Goal: Transaction & Acquisition: Purchase product/service

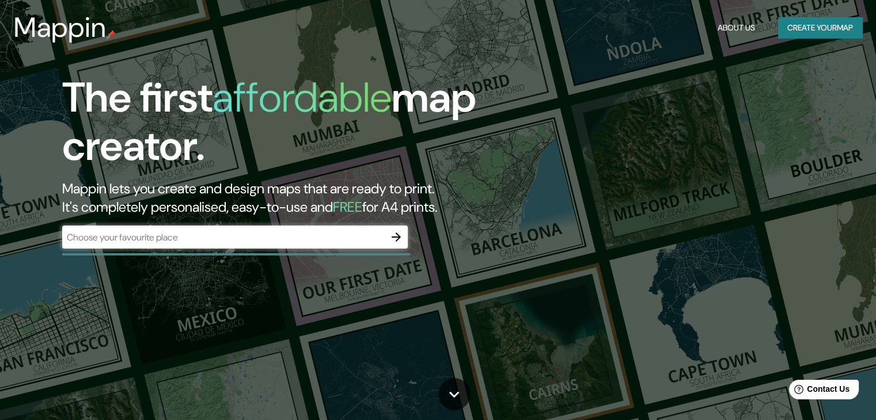
click at [732, 78] on div "The first affordable map creator. Mappin lets you create and design maps that a…" at bounding box center [438, 210] width 876 height 420
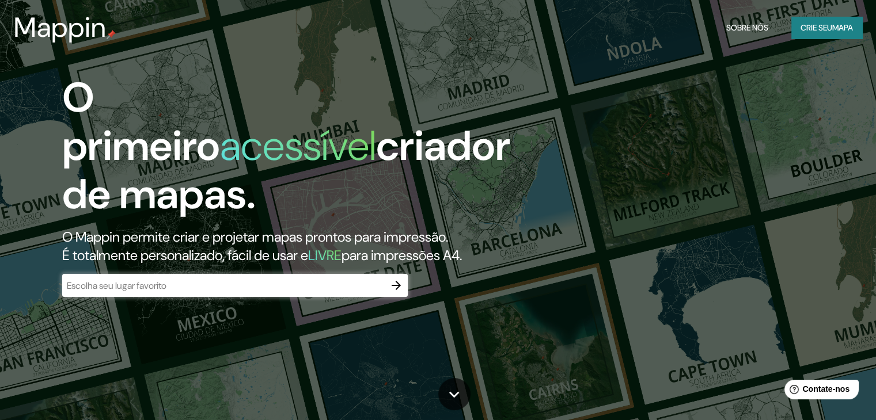
click at [159, 284] on input "text" at bounding box center [223, 285] width 323 height 13
click at [278, 276] on div "​" at bounding box center [235, 285] width 346 height 23
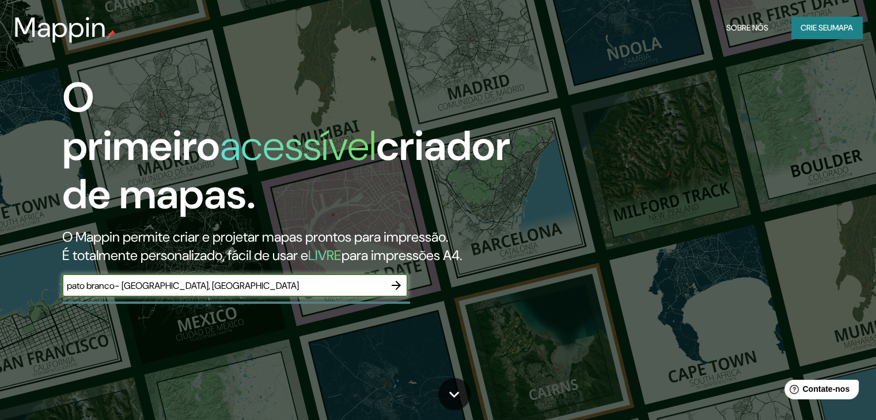
type input "pato branco- [GEOGRAPHIC_DATA], [GEOGRAPHIC_DATA]"
click at [388, 284] on button "button" at bounding box center [396, 285] width 23 height 23
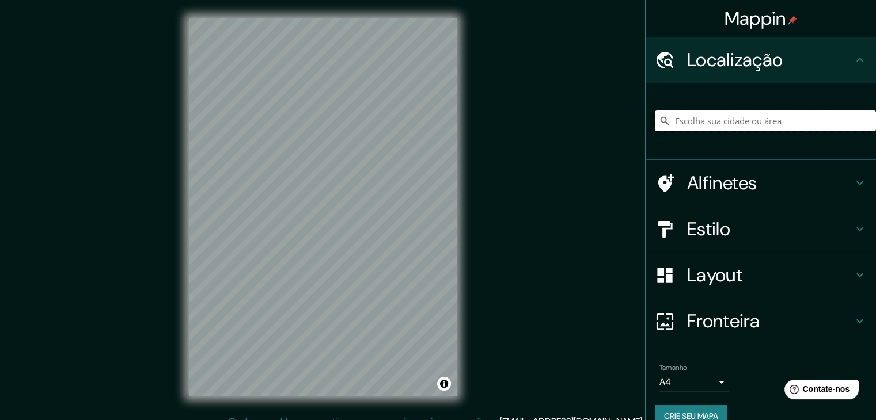
click at [769, 120] on input "Escolha sua cidade ou área" at bounding box center [765, 121] width 221 height 21
paste input "-26.219689479915793, -52.67440008885387"
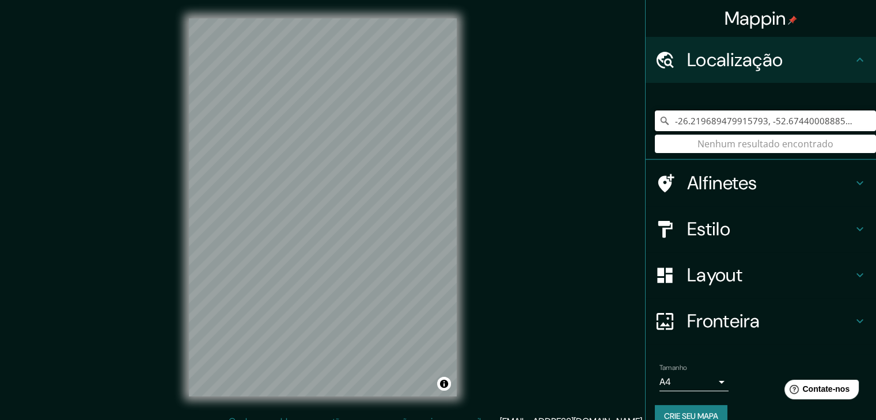
drag, startPoint x: 858, startPoint y: 119, endPoint x: 649, endPoint y: 130, distance: 208.7
click at [655, 130] on input "-26.219689479915793, -52.67440008885387" at bounding box center [765, 121] width 221 height 21
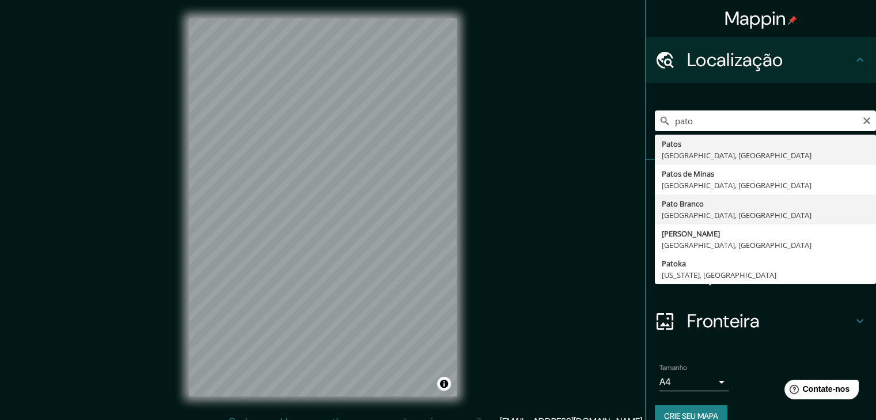
type input "Pato Branco, [GEOGRAPHIC_DATA], [GEOGRAPHIC_DATA]"
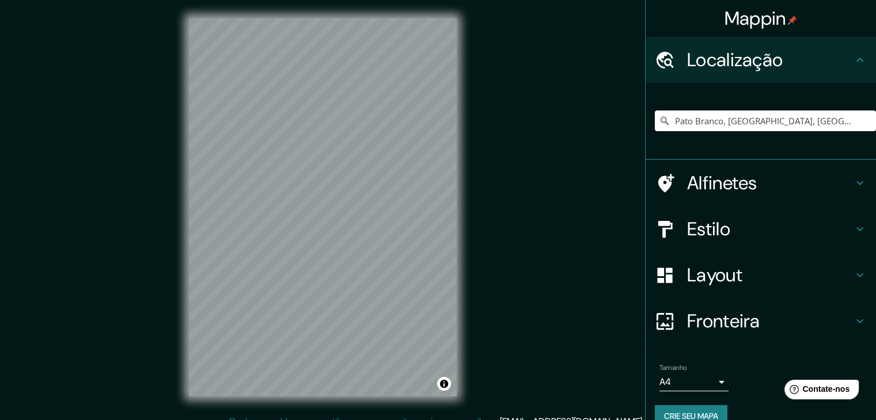
click at [701, 384] on body "Mappin Localização [GEOGRAPHIC_DATA], [GEOGRAPHIC_DATA], [GEOGRAPHIC_DATA] Alfi…" at bounding box center [438, 210] width 876 height 420
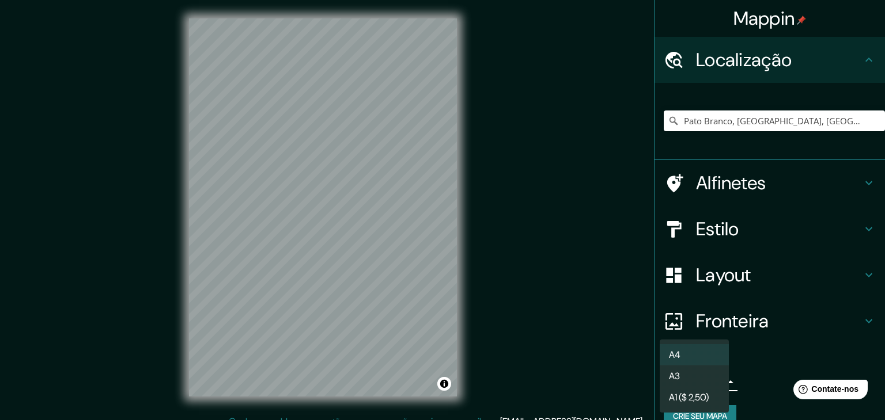
click at [615, 342] on div at bounding box center [442, 210] width 885 height 420
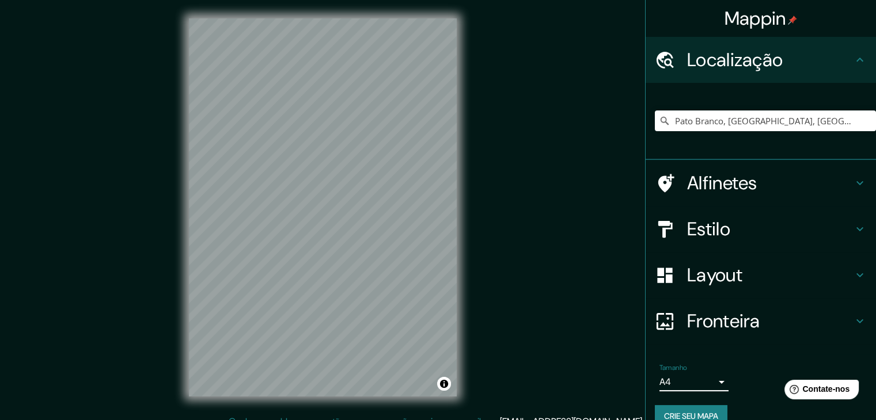
click at [828, 227] on h4 "Estilo" at bounding box center [770, 229] width 166 height 23
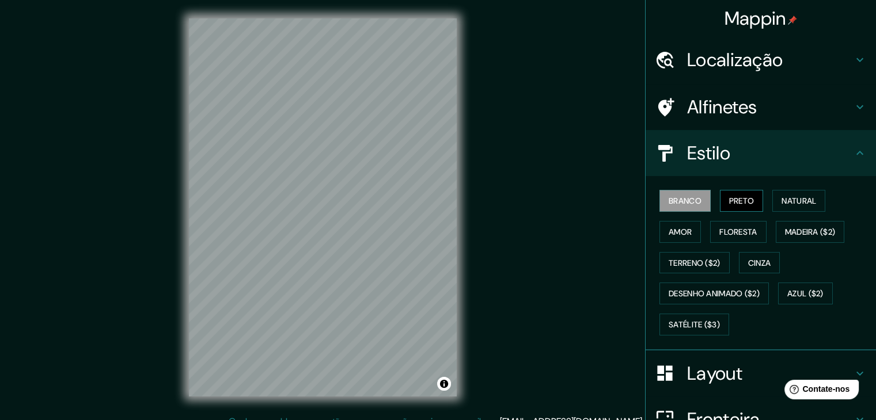
click at [742, 198] on font "Preto" at bounding box center [741, 201] width 25 height 10
click at [790, 200] on font "Natural" at bounding box center [798, 201] width 35 height 10
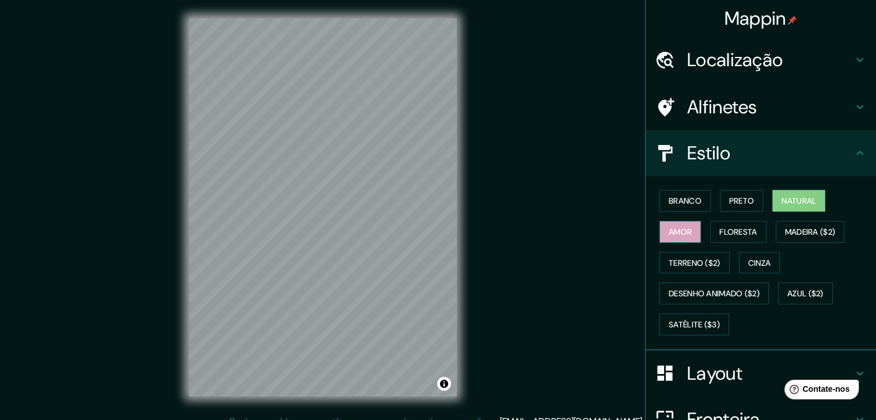
click at [684, 233] on button "Amor" at bounding box center [679, 232] width 41 height 22
click at [795, 203] on font "Natural" at bounding box center [798, 201] width 35 height 10
click at [795, 229] on font "Madeira ($2)" at bounding box center [810, 232] width 51 height 10
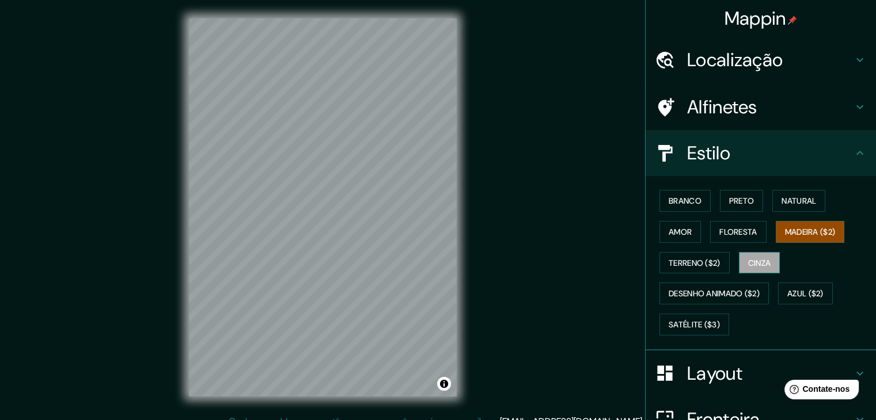
click at [748, 258] on font "Cinza" at bounding box center [759, 263] width 23 height 10
click at [789, 237] on font "Madeira ($2)" at bounding box center [810, 232] width 51 height 15
click at [772, 263] on button "Cinza" at bounding box center [759, 263] width 41 height 22
click at [677, 237] on font "Amor" at bounding box center [680, 232] width 23 height 15
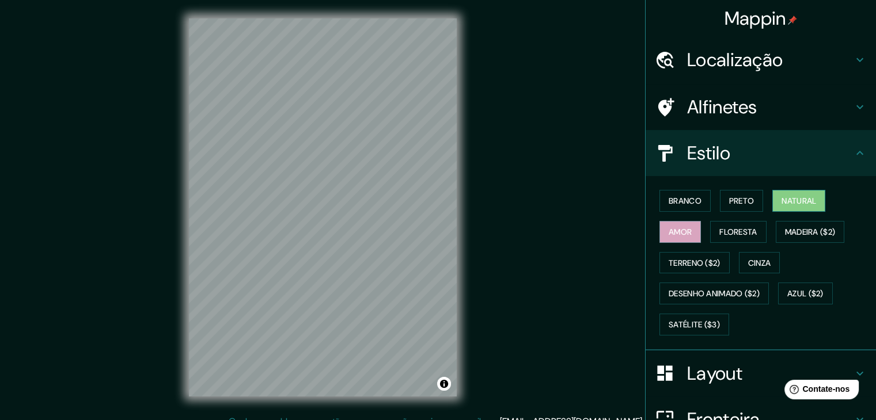
click at [802, 199] on font "Natural" at bounding box center [798, 201] width 35 height 10
click at [720, 203] on button "Preto" at bounding box center [742, 201] width 44 height 22
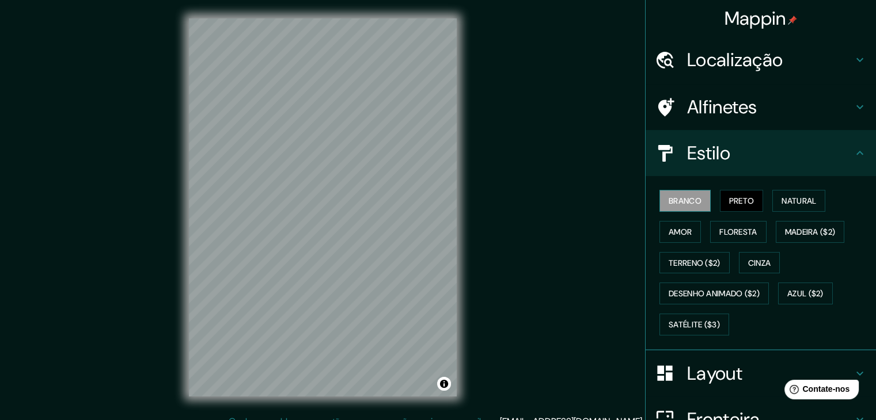
click at [689, 206] on font "Branco" at bounding box center [685, 201] width 33 height 10
click at [790, 204] on font "Natural" at bounding box center [798, 201] width 35 height 10
click at [684, 205] on font "Branco" at bounding box center [685, 201] width 33 height 10
click at [729, 202] on font "Preto" at bounding box center [741, 201] width 25 height 10
click at [781, 202] on font "Natural" at bounding box center [798, 201] width 35 height 10
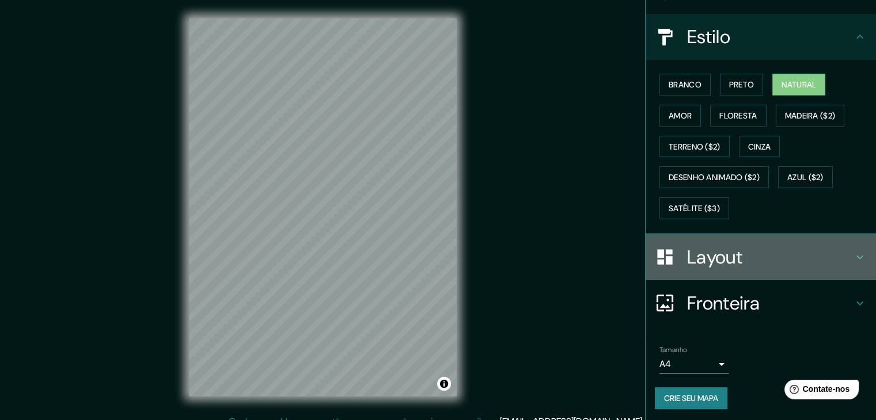
click at [843, 254] on h4 "Layout" at bounding box center [770, 257] width 166 height 23
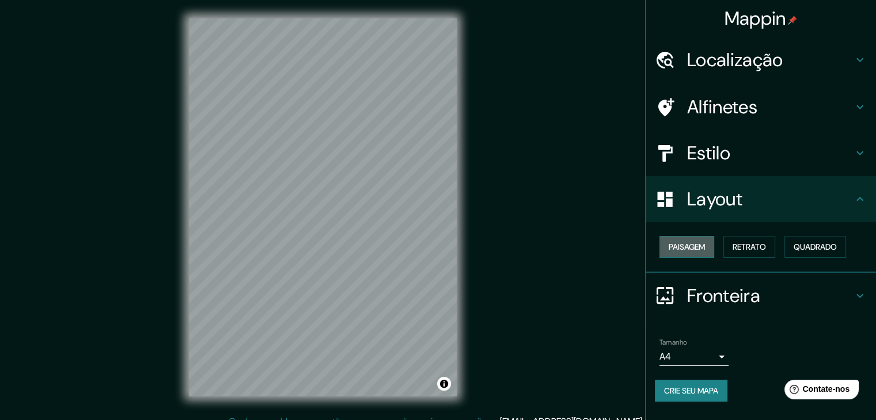
click at [710, 242] on button "Paisagem" at bounding box center [686, 247] width 55 height 22
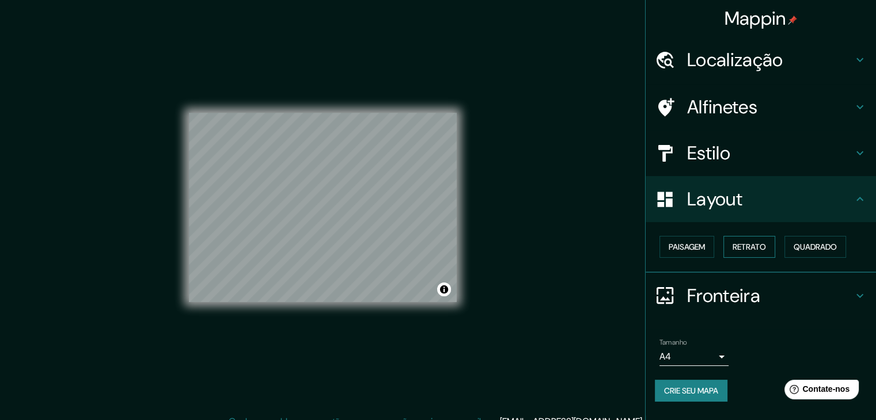
click at [774, 241] on button "Retrato" at bounding box center [749, 247] width 52 height 22
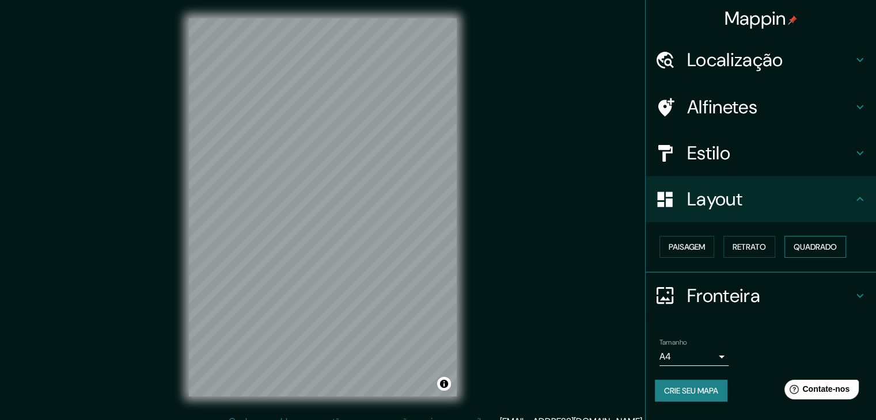
click at [820, 244] on font "Quadrado" at bounding box center [815, 247] width 43 height 10
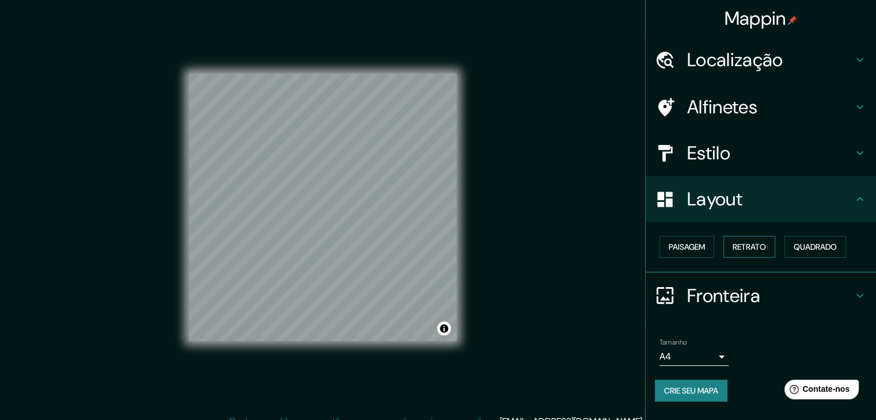
click at [764, 243] on font "Retrato" at bounding box center [749, 247] width 33 height 10
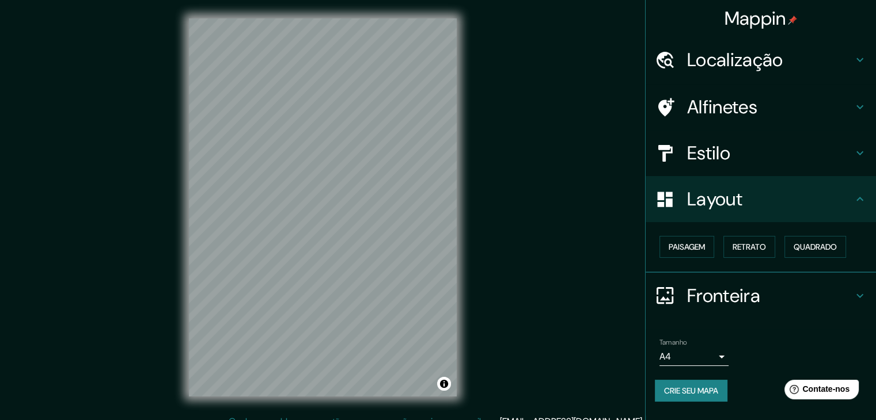
scroll to position [13, 0]
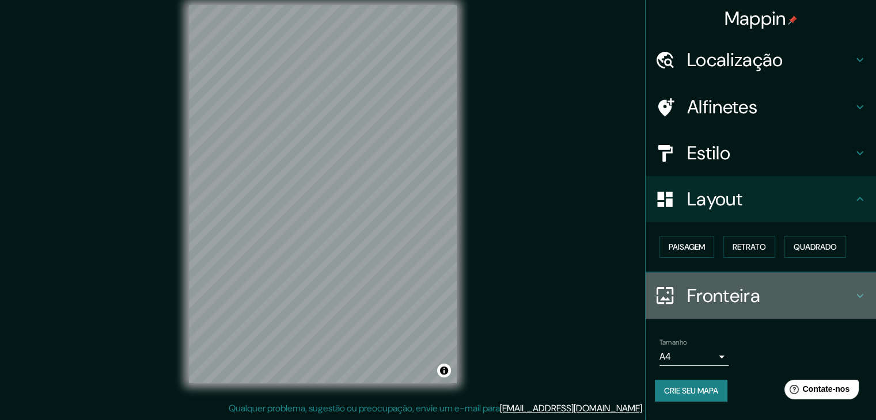
click at [859, 287] on div "Fronteira" at bounding box center [761, 296] width 230 height 46
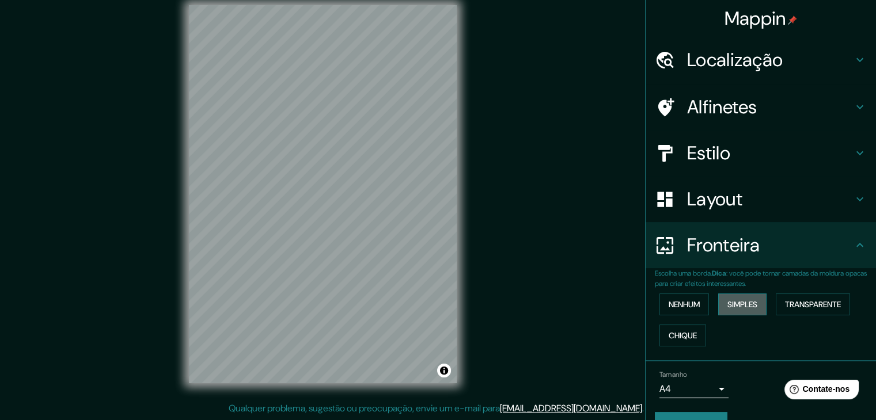
click at [741, 307] on font "Simples" at bounding box center [742, 304] width 30 height 10
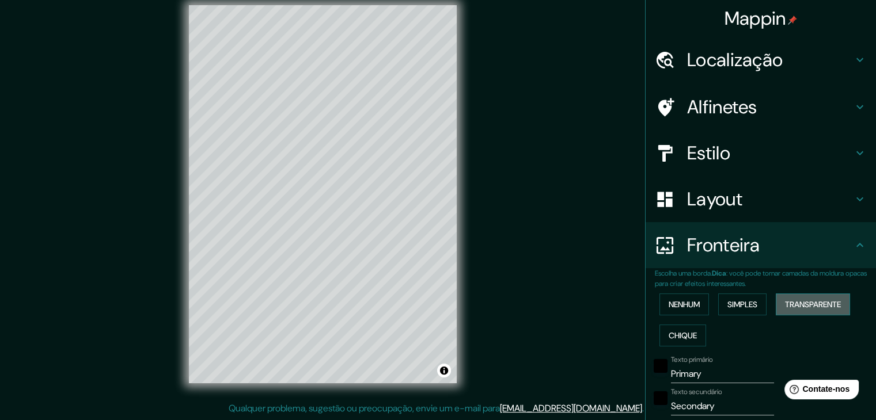
click at [791, 311] on font "Transparente" at bounding box center [813, 304] width 56 height 15
click at [683, 311] on font "Nenhum" at bounding box center [684, 304] width 31 height 15
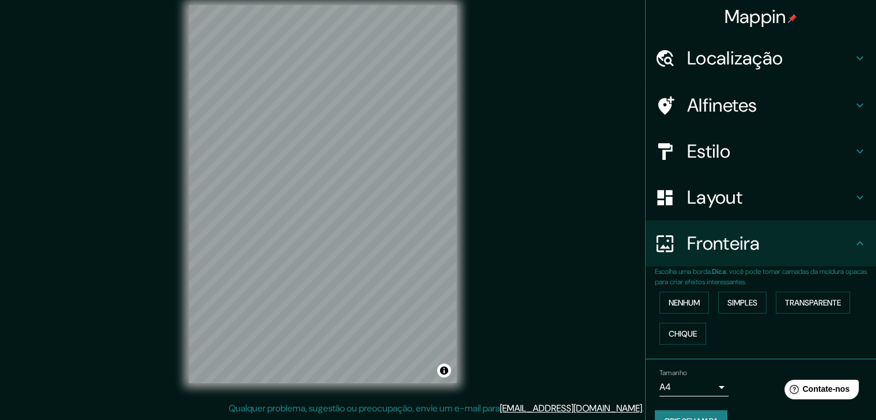
scroll to position [0, 0]
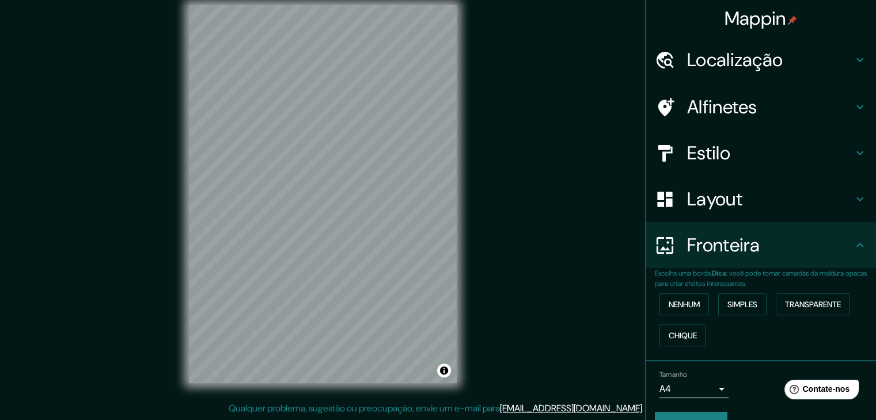
click at [792, 155] on h4 "Estilo" at bounding box center [770, 153] width 166 height 23
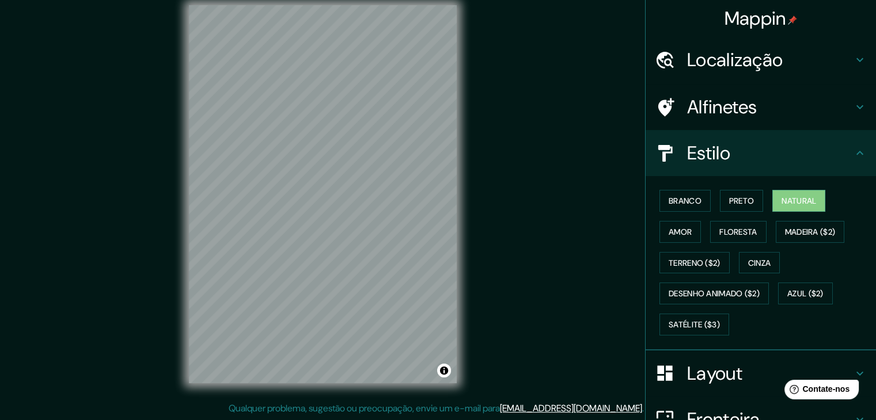
click at [792, 104] on h4 "Alfinetes" at bounding box center [770, 107] width 166 height 23
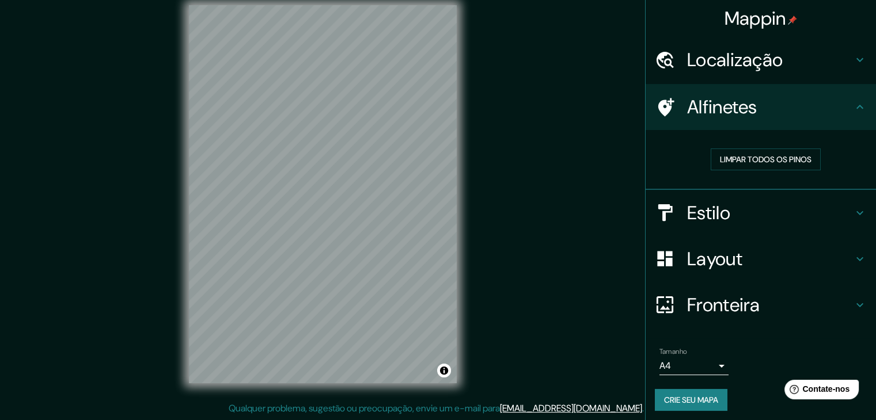
click at [803, 60] on h4 "Localização" at bounding box center [770, 59] width 166 height 23
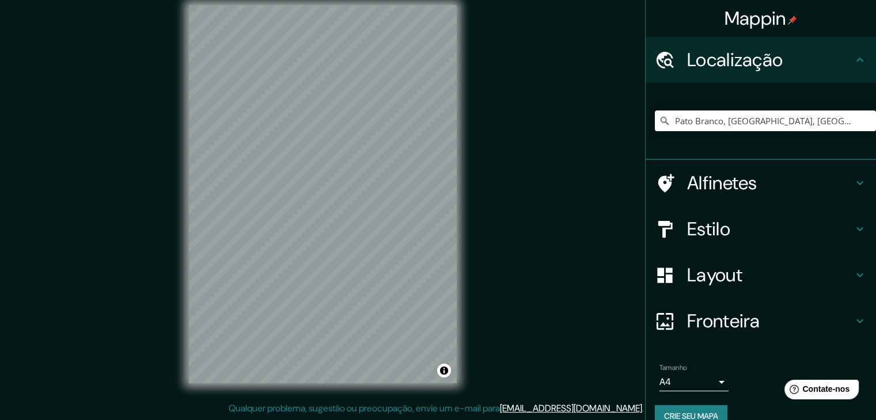
click at [779, 193] on h4 "Alfinetes" at bounding box center [770, 183] width 166 height 23
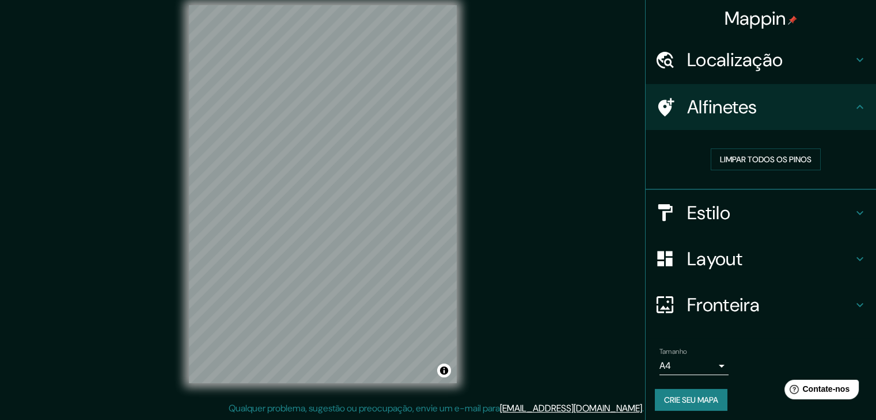
click at [655, 115] on icon at bounding box center [665, 107] width 20 height 20
click at [792, 152] on font "Limpar todos os pinos" at bounding box center [766, 159] width 92 height 15
click at [794, 226] on div "Estilo" at bounding box center [761, 213] width 230 height 46
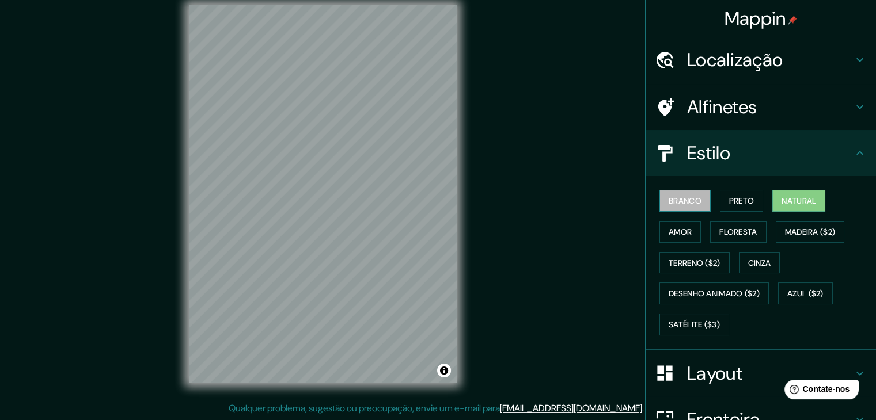
click at [682, 203] on font "Branco" at bounding box center [685, 201] width 33 height 10
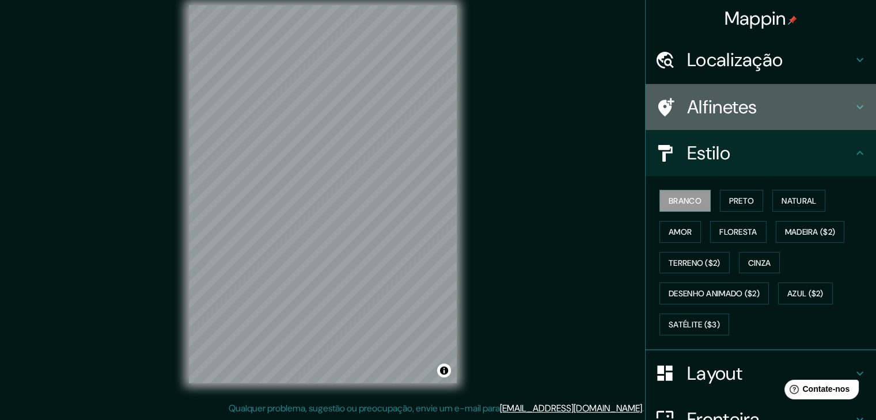
click at [724, 116] on font "Alfinetes" at bounding box center [722, 107] width 70 height 24
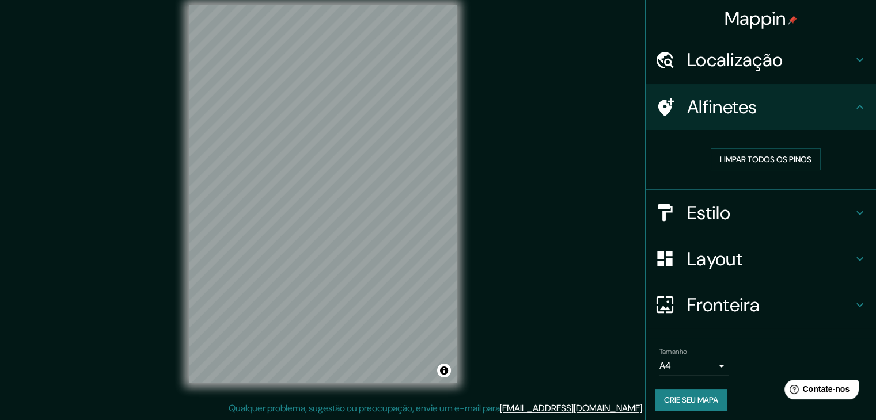
click at [751, 224] on div "Estilo" at bounding box center [761, 213] width 230 height 46
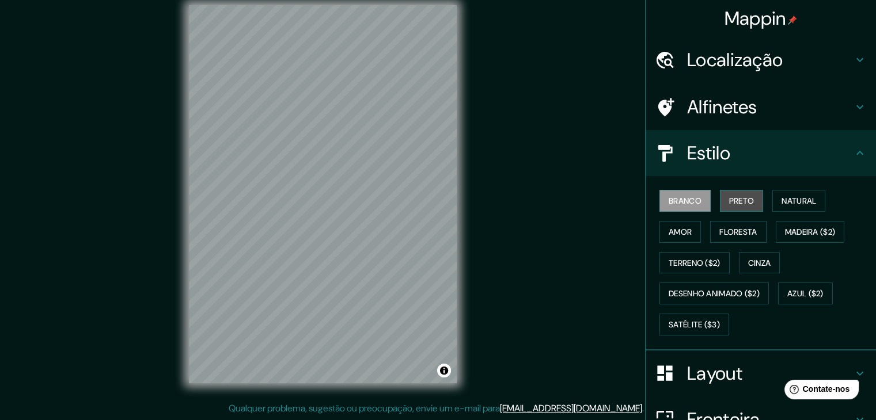
click at [733, 204] on font "Preto" at bounding box center [741, 201] width 25 height 10
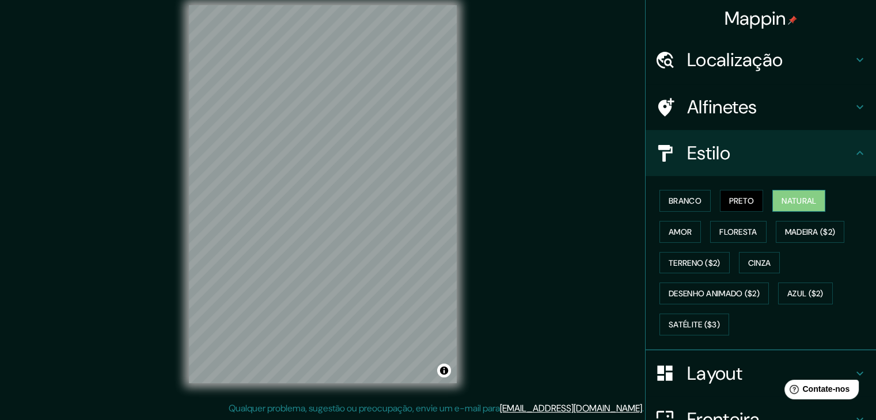
click at [783, 203] on font "Natural" at bounding box center [798, 201] width 35 height 10
click at [746, 233] on font "Floresta" at bounding box center [737, 232] width 37 height 10
click at [796, 203] on font "Natural" at bounding box center [798, 201] width 35 height 10
click at [719, 111] on font "Alfinetes" at bounding box center [722, 107] width 70 height 24
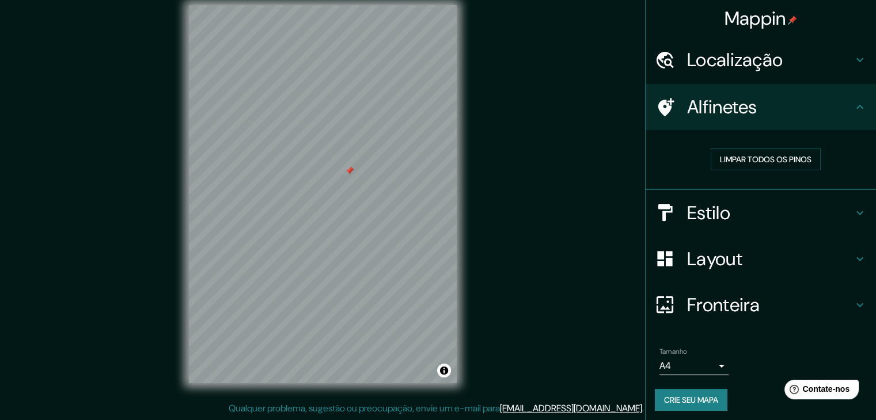
click at [732, 146] on div "Limpar todos os pinos" at bounding box center [765, 159] width 221 height 40
click at [723, 156] on font "Limpar todos os pinos" at bounding box center [766, 159] width 92 height 10
click at [800, 61] on h4 "Localização" at bounding box center [770, 59] width 166 height 23
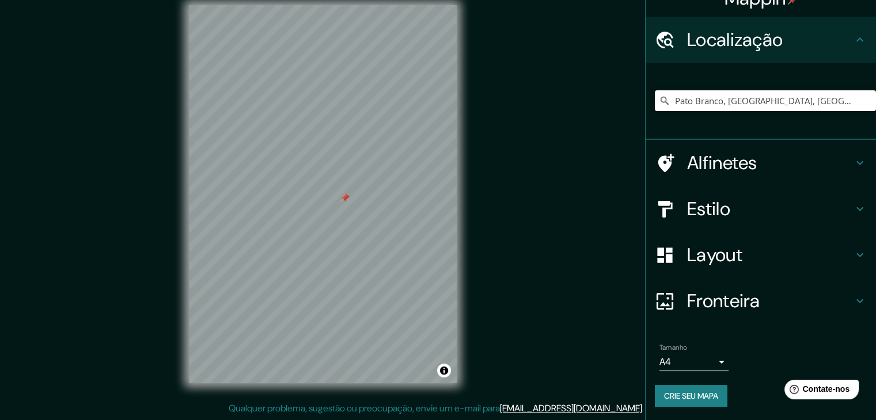
click at [802, 285] on div "Fronteira" at bounding box center [761, 301] width 230 height 46
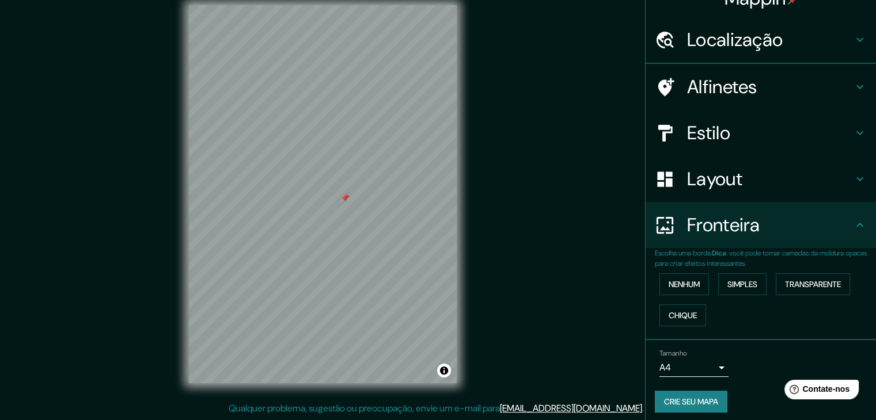
scroll to position [20, 0]
click at [794, 173] on h4 "Layout" at bounding box center [770, 179] width 166 height 23
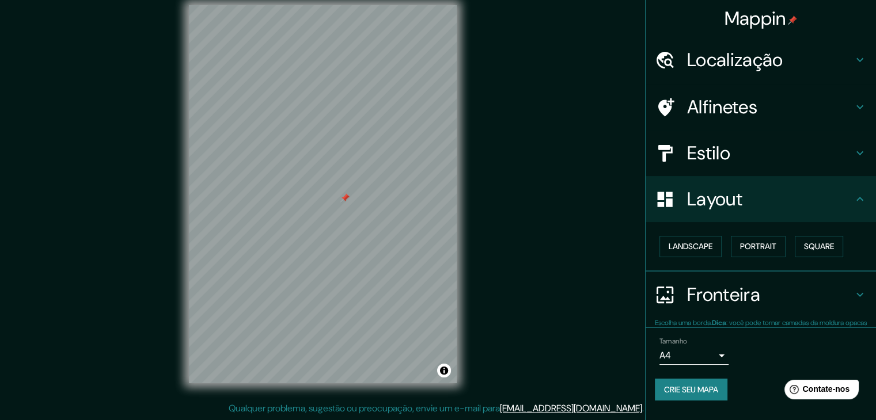
scroll to position [0, 0]
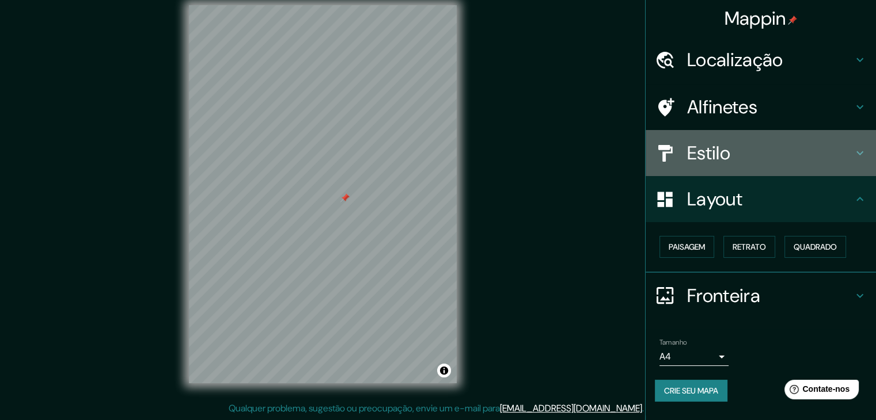
click at [818, 153] on h4 "Estilo" at bounding box center [770, 153] width 166 height 23
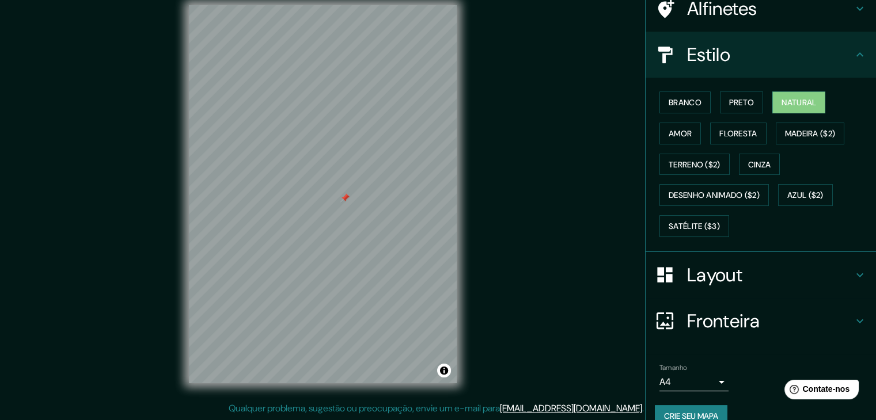
scroll to position [116, 0]
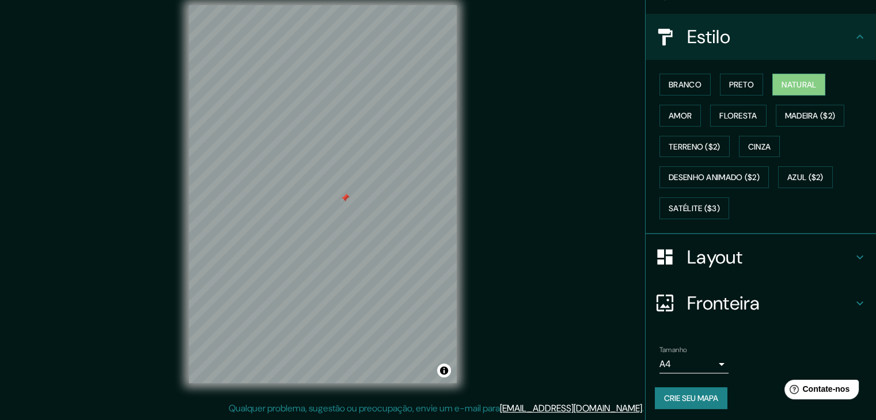
click at [686, 406] on div "Tamanho A4 single Crie seu mapa" at bounding box center [761, 380] width 212 height 77
click at [695, 400] on font "Crie seu mapa" at bounding box center [691, 398] width 54 height 10
click at [707, 394] on font "Crie seu mapa" at bounding box center [691, 398] width 54 height 10
click at [655, 394] on button "Crie seu mapa" at bounding box center [691, 399] width 73 height 22
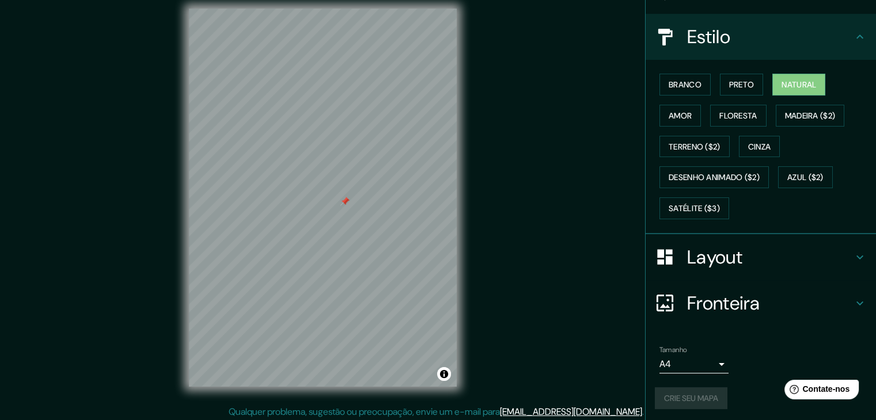
scroll to position [13, 0]
